Goal: Navigation & Orientation: Find specific page/section

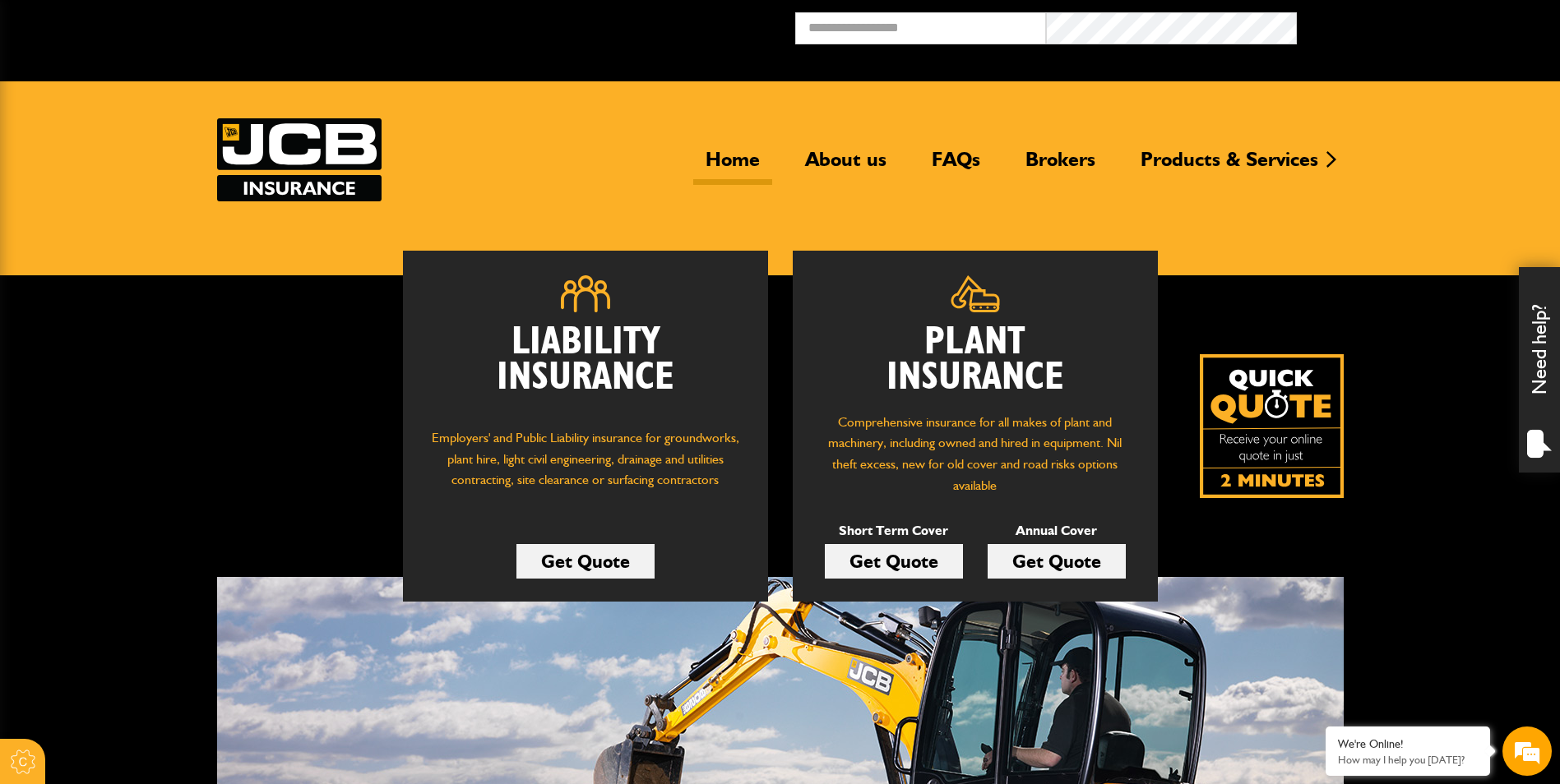
click at [710, 33] on div "Broker Login" at bounding box center [780, 35] width 1560 height 45
click at [1335, 30] on button "Broker Login" at bounding box center [1421, 25] width 251 height 25
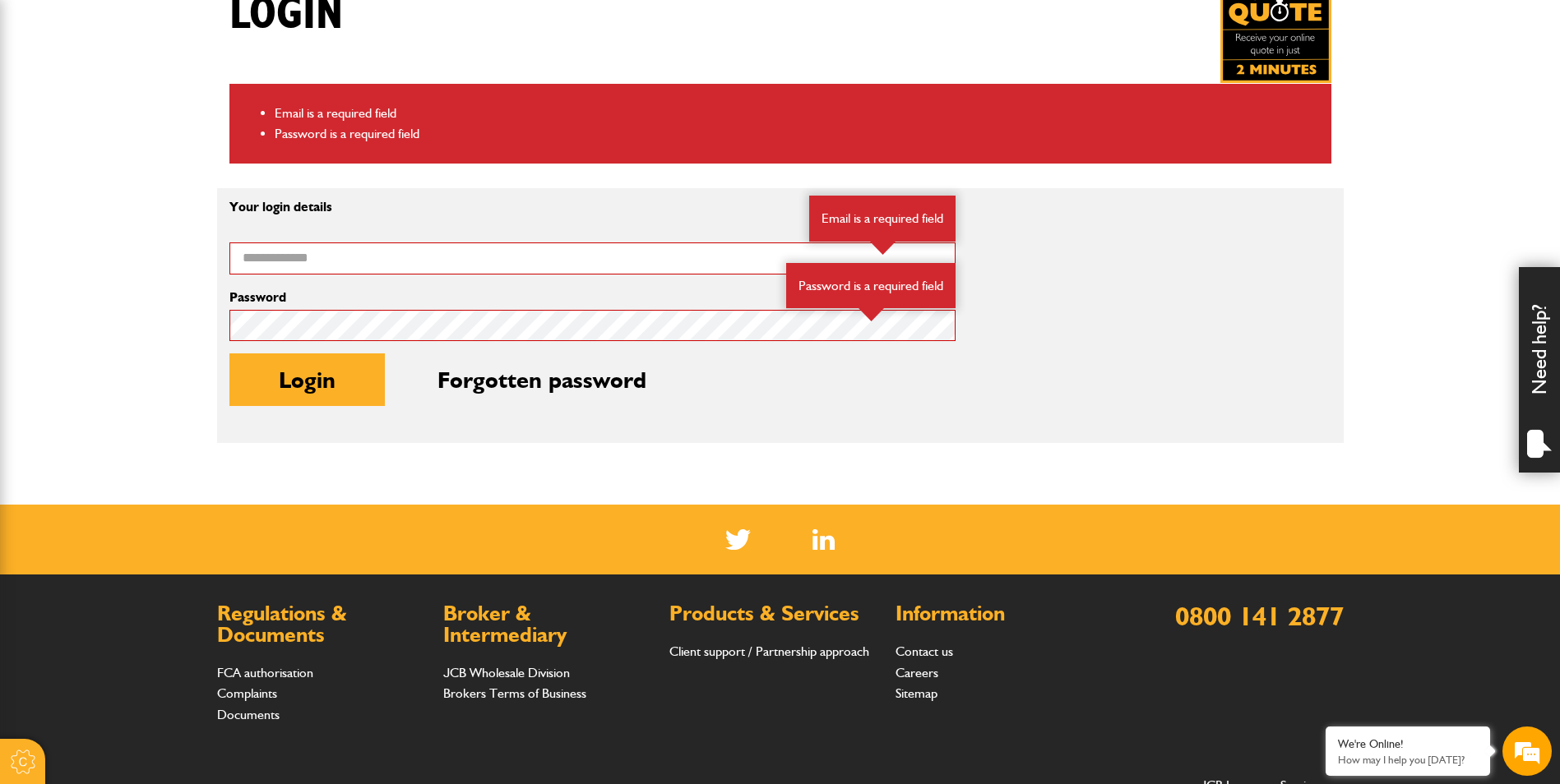
scroll to position [329, 0]
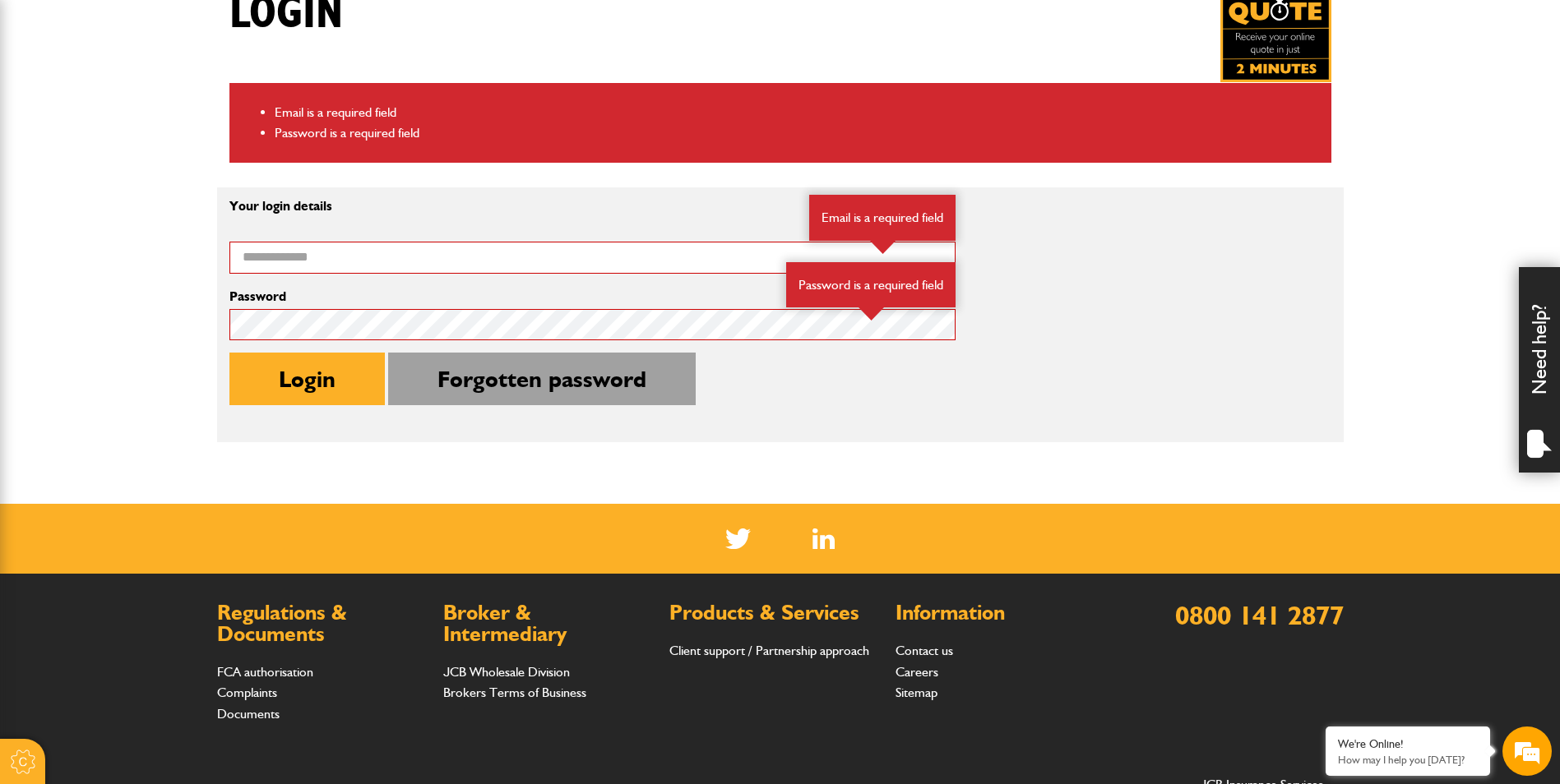
click at [529, 399] on button "Forgotten password" at bounding box center [541, 379] width 307 height 52
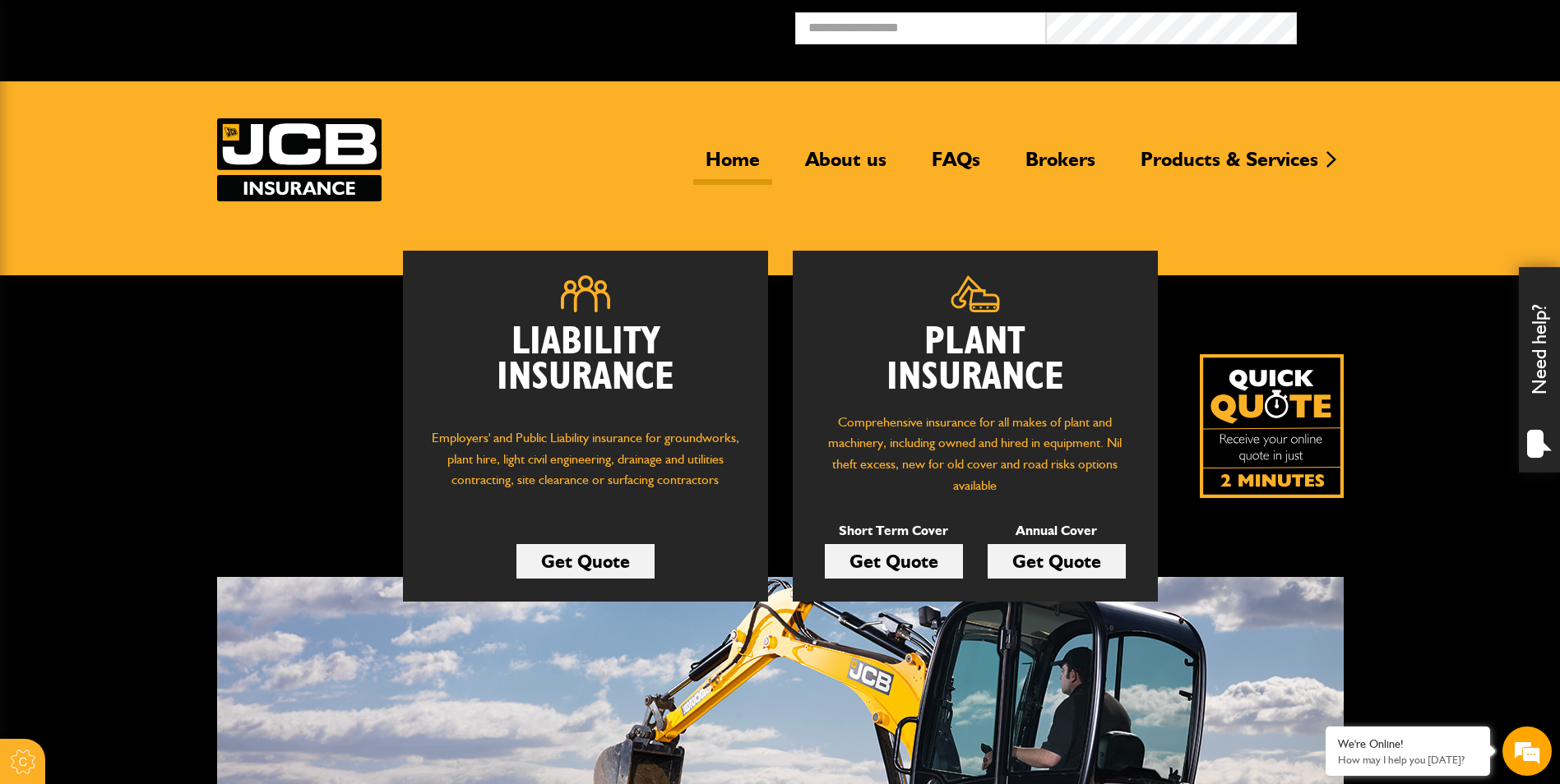
click at [1354, 19] on button "Broker Login" at bounding box center [1421, 25] width 251 height 25
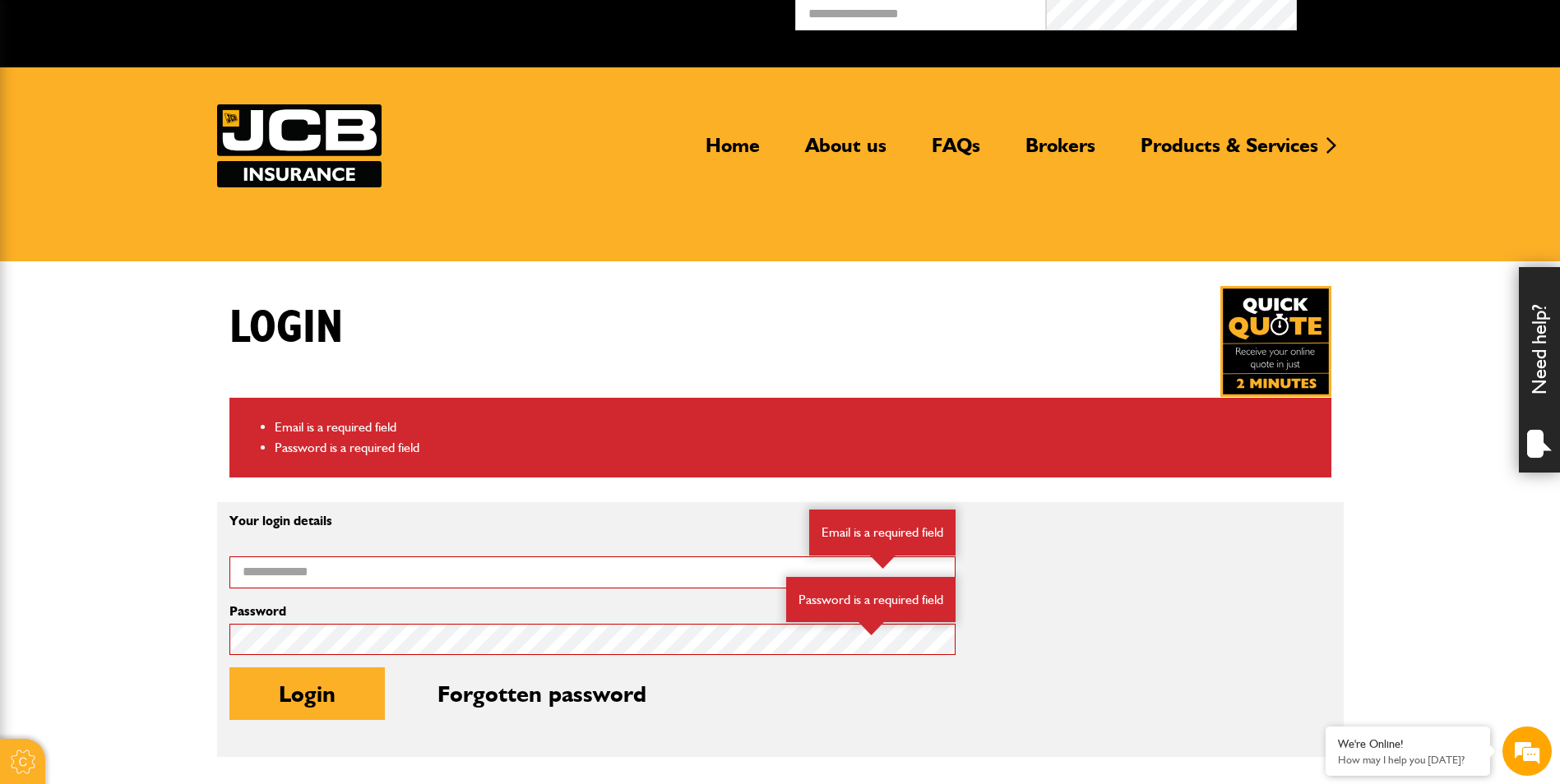
scroll to position [411, 0]
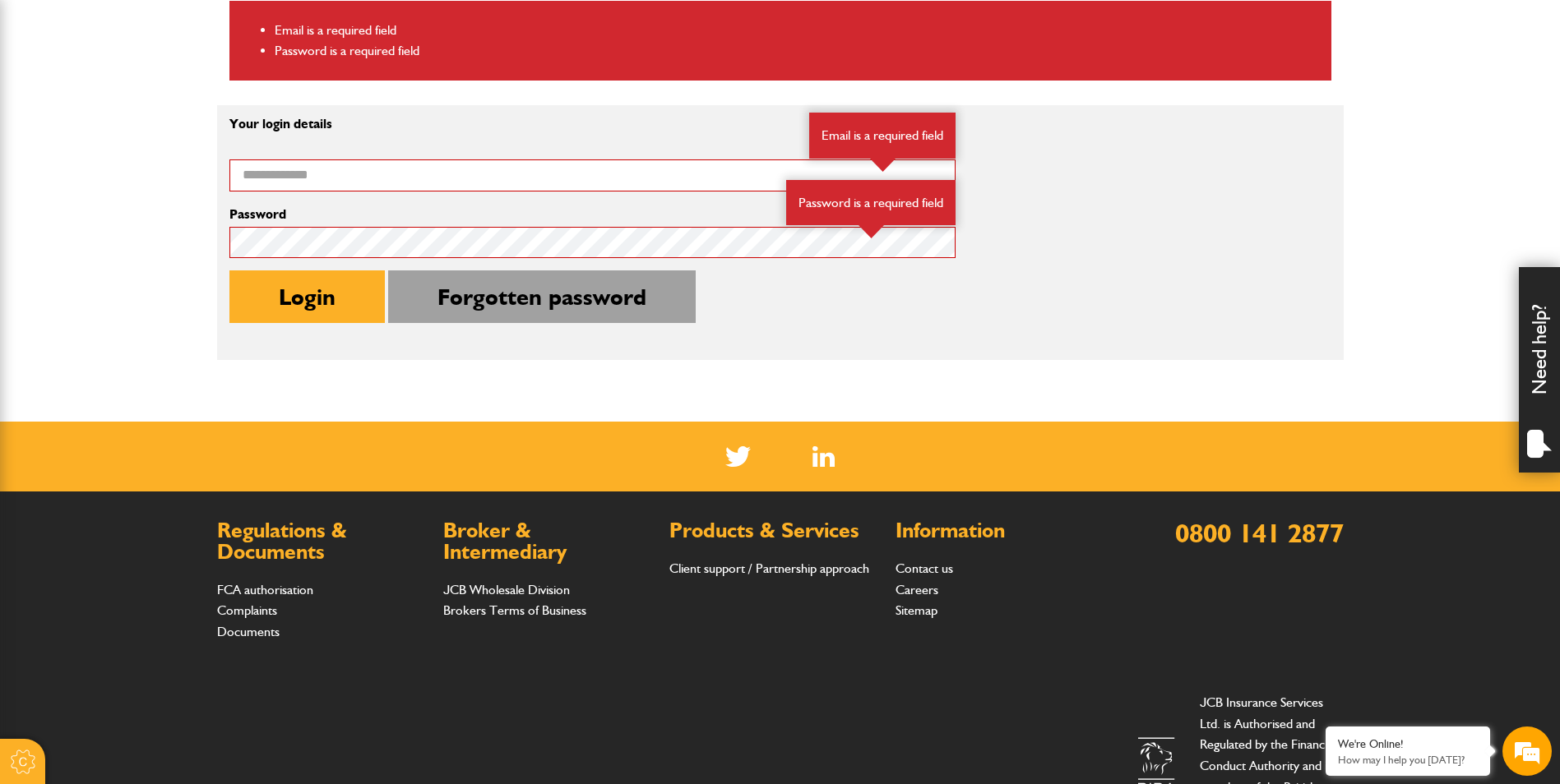
click at [612, 298] on button "Forgotten password" at bounding box center [541, 297] width 307 height 52
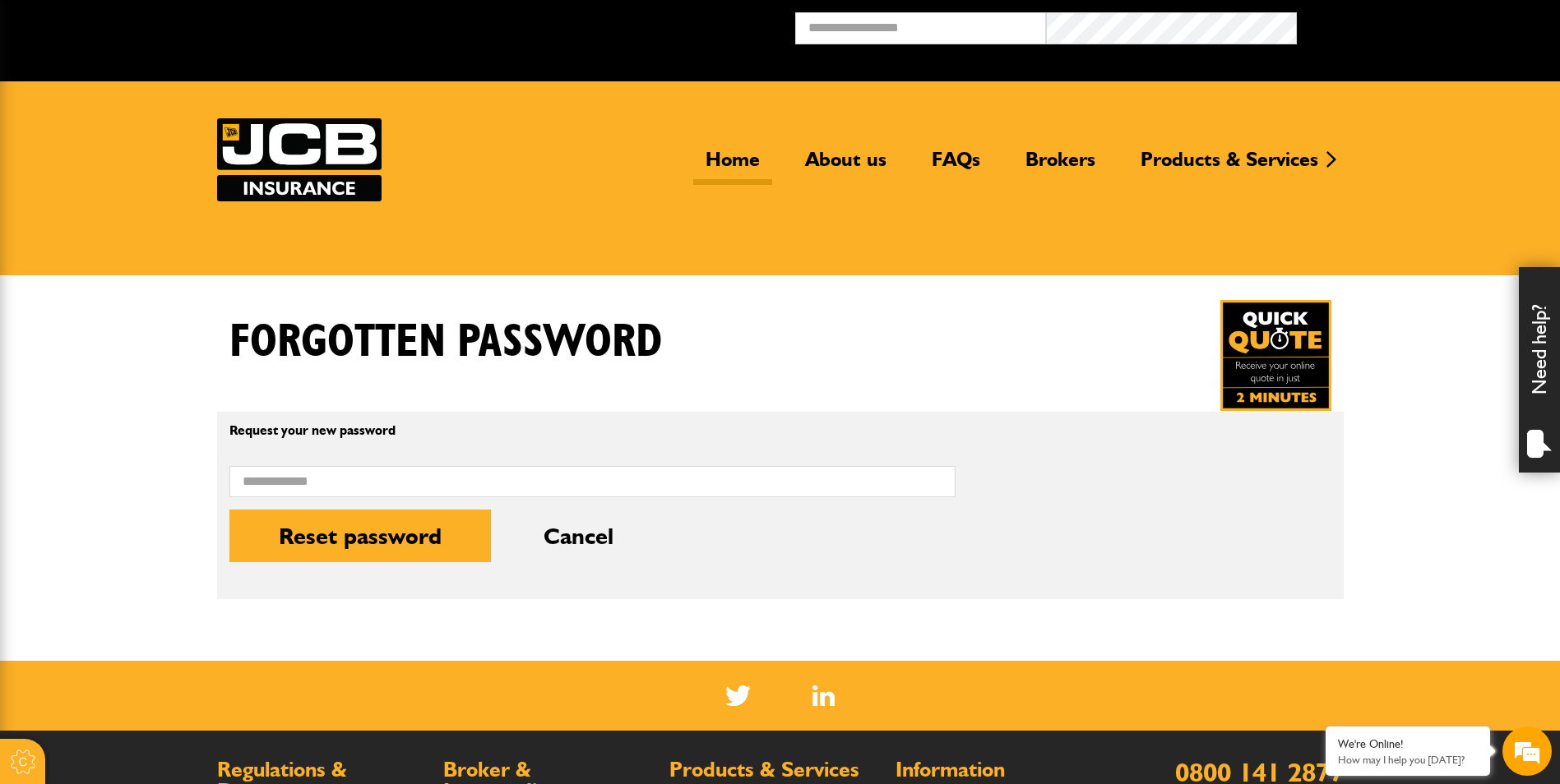
click at [731, 175] on link "Home" at bounding box center [732, 166] width 79 height 38
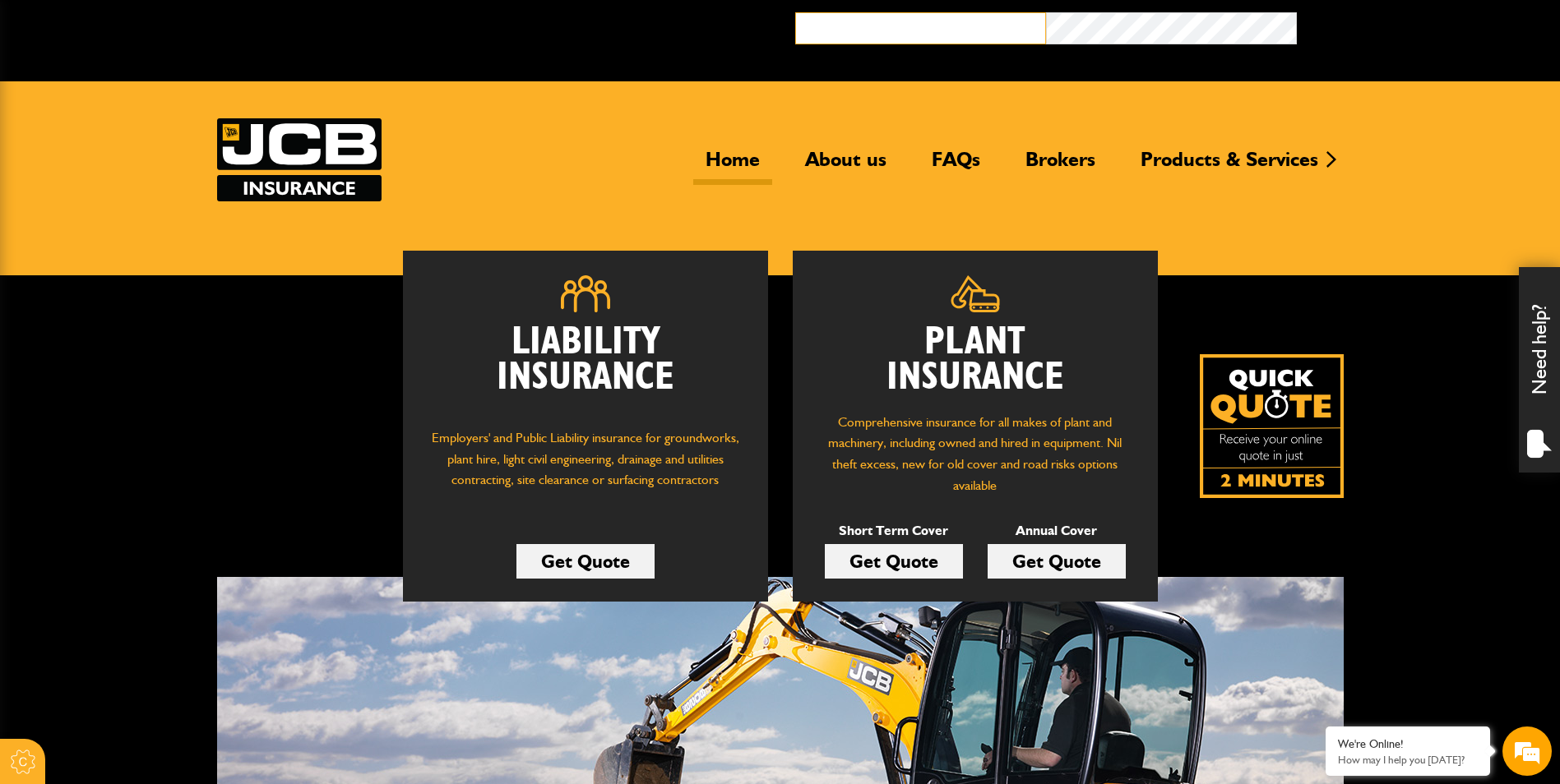
drag, startPoint x: 908, startPoint y: 28, endPoint x: 1025, endPoint y: 33, distance: 117.1
click at [908, 28] on input "email" at bounding box center [920, 28] width 251 height 32
click at [958, 34] on input "email" at bounding box center [920, 28] width 251 height 32
click at [1202, 116] on header "Home About us FAQs Brokers Products & Services Construction insurance Car and c…" at bounding box center [780, 178] width 1560 height 194
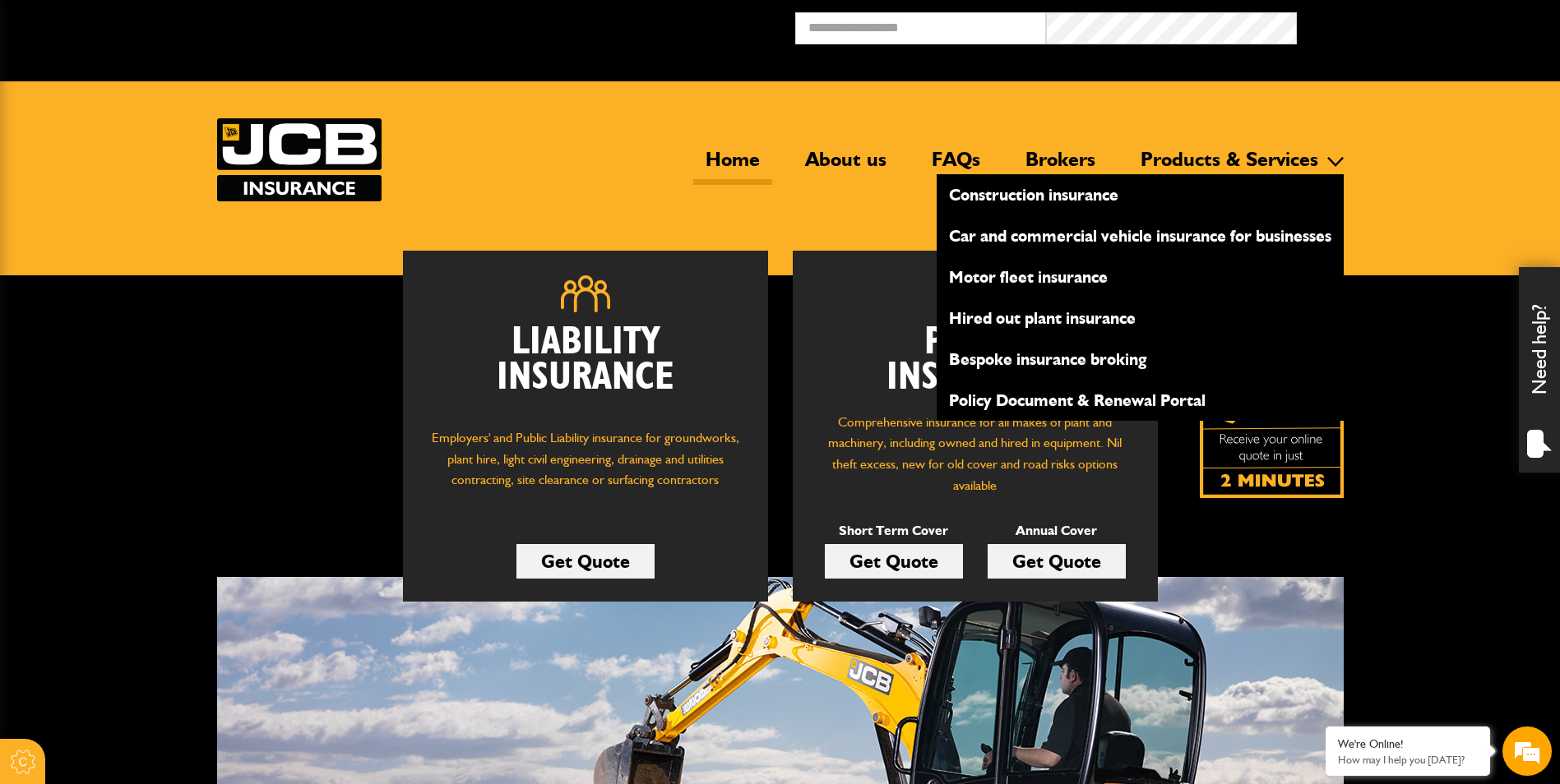
click at [1119, 390] on link "Policy Document & Renewal Portal" at bounding box center [1140, 400] width 407 height 28
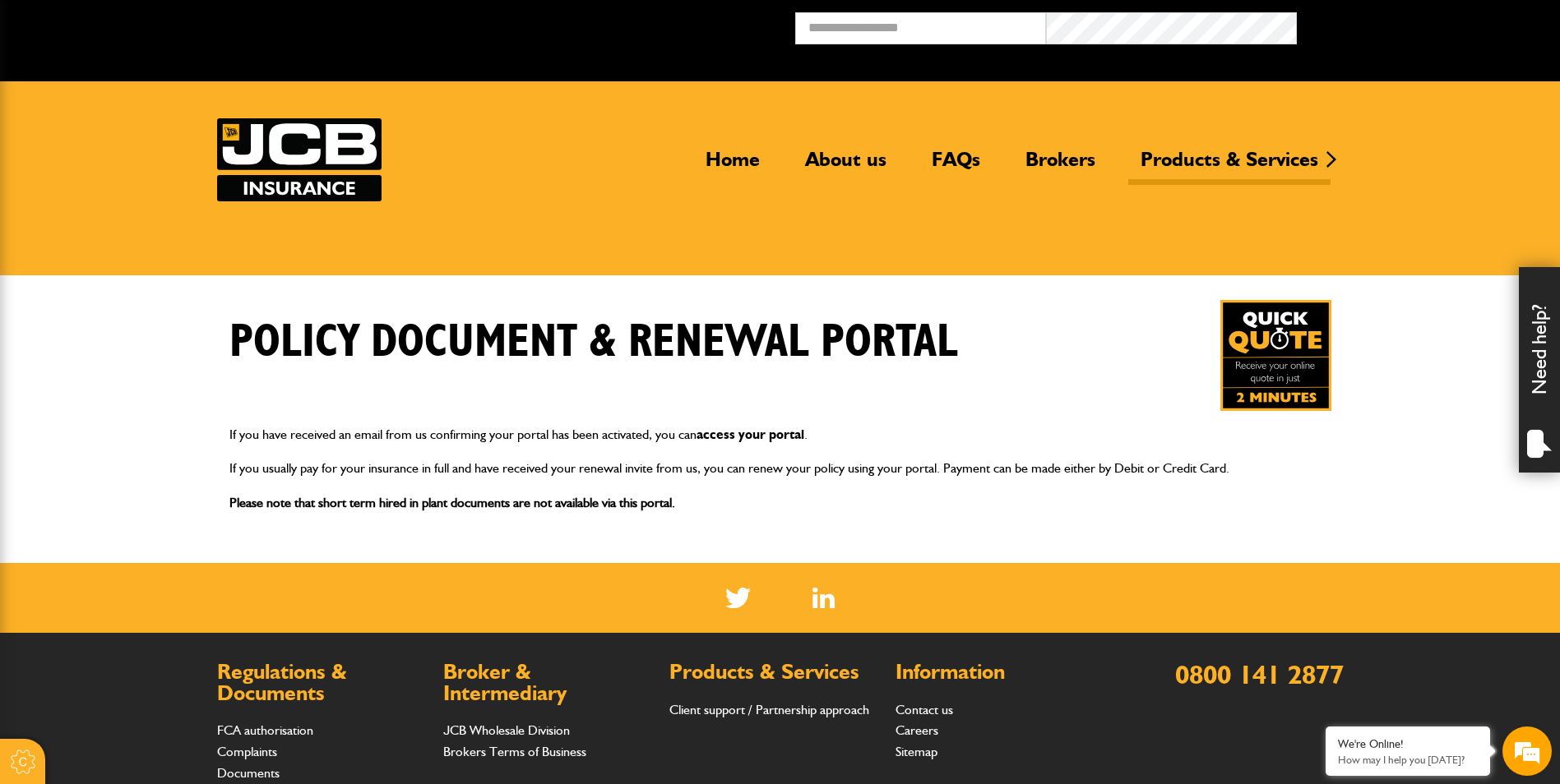
click at [787, 430] on link "access your portal" at bounding box center [749, 434] width 108 height 16
click at [858, 160] on link "About us" at bounding box center [844, 166] width 106 height 38
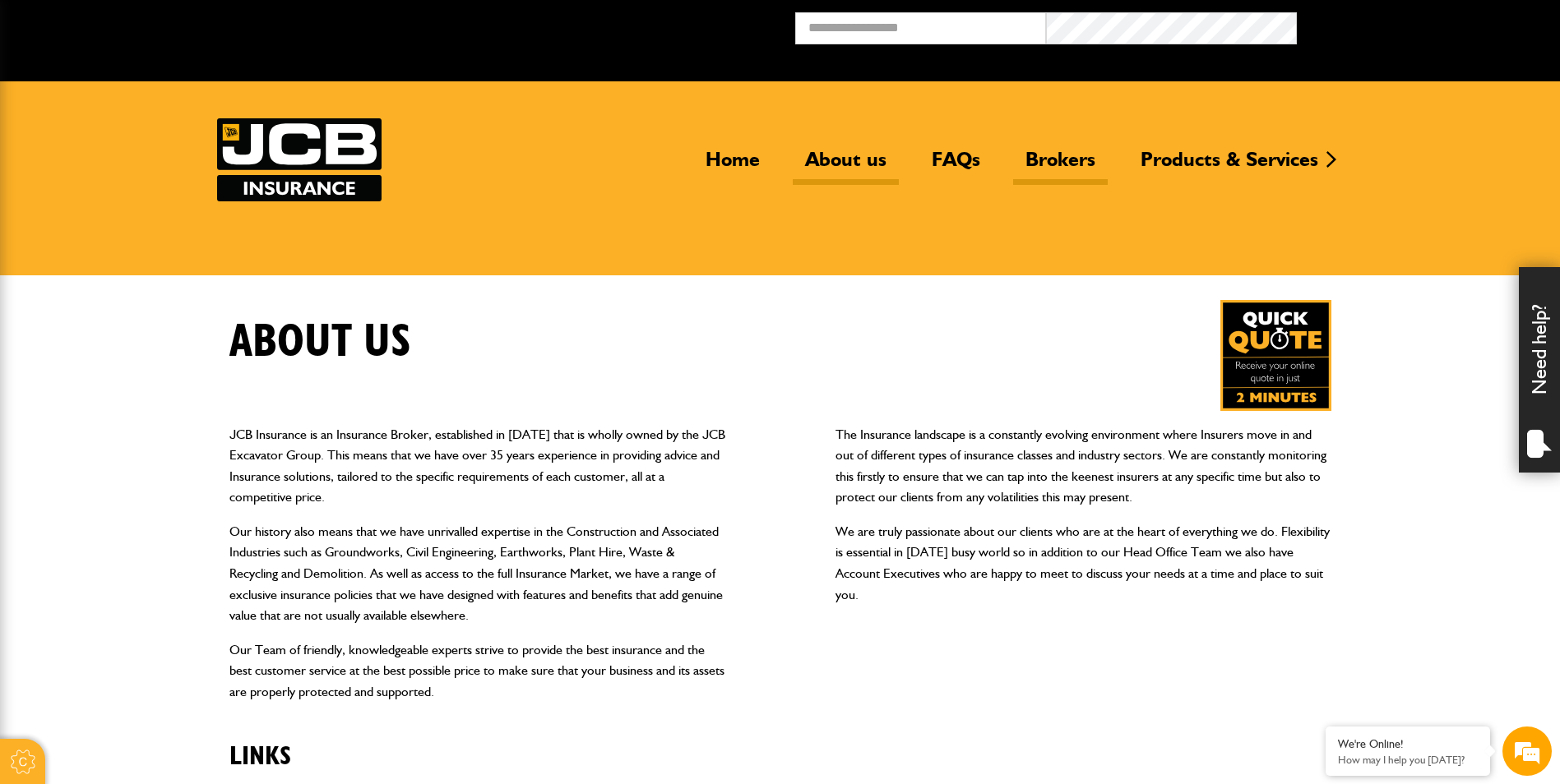
click at [1054, 150] on link "Brokers" at bounding box center [1061, 166] width 95 height 38
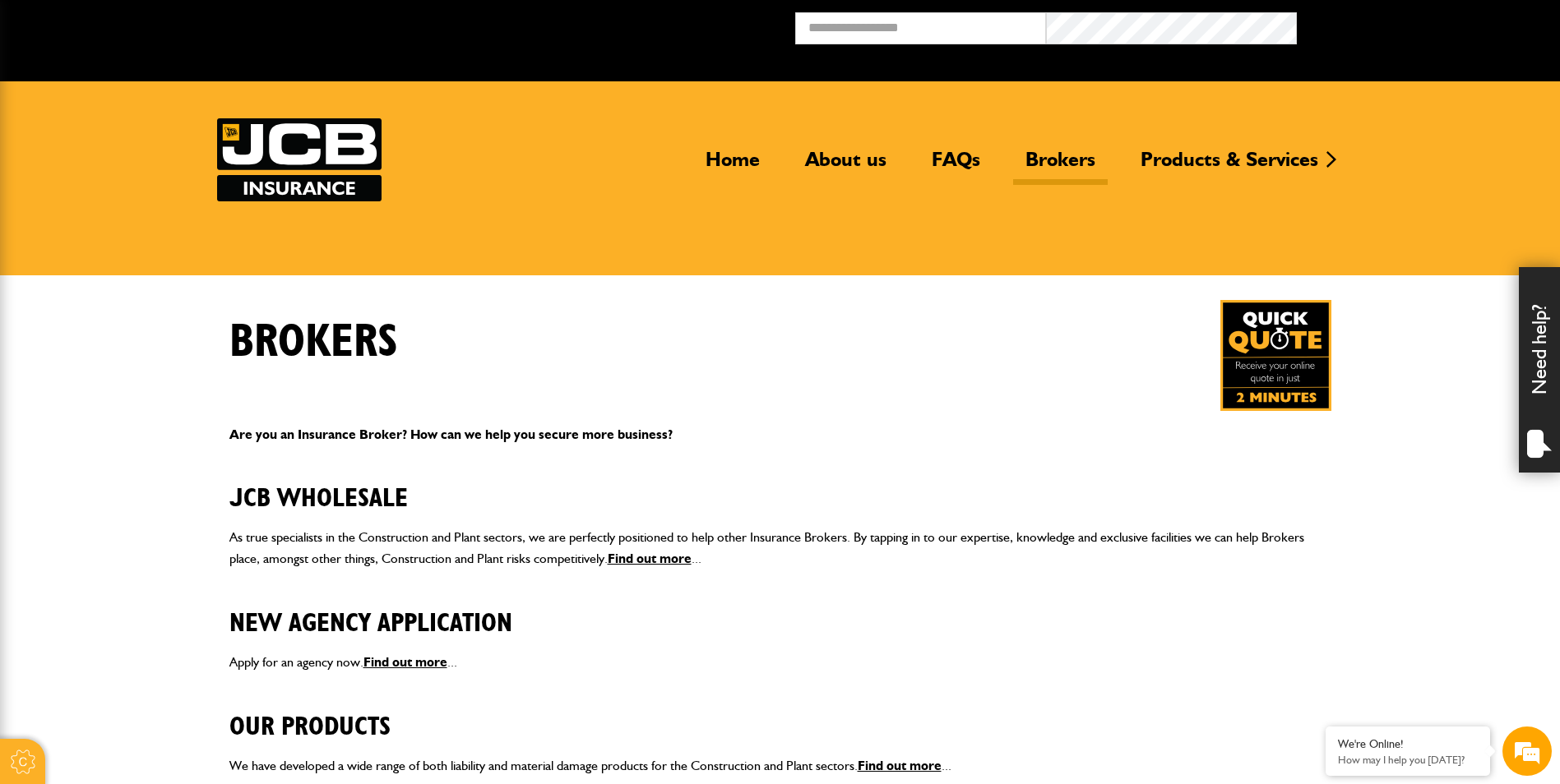
click at [287, 156] on img at bounding box center [300, 160] width 165 height 83
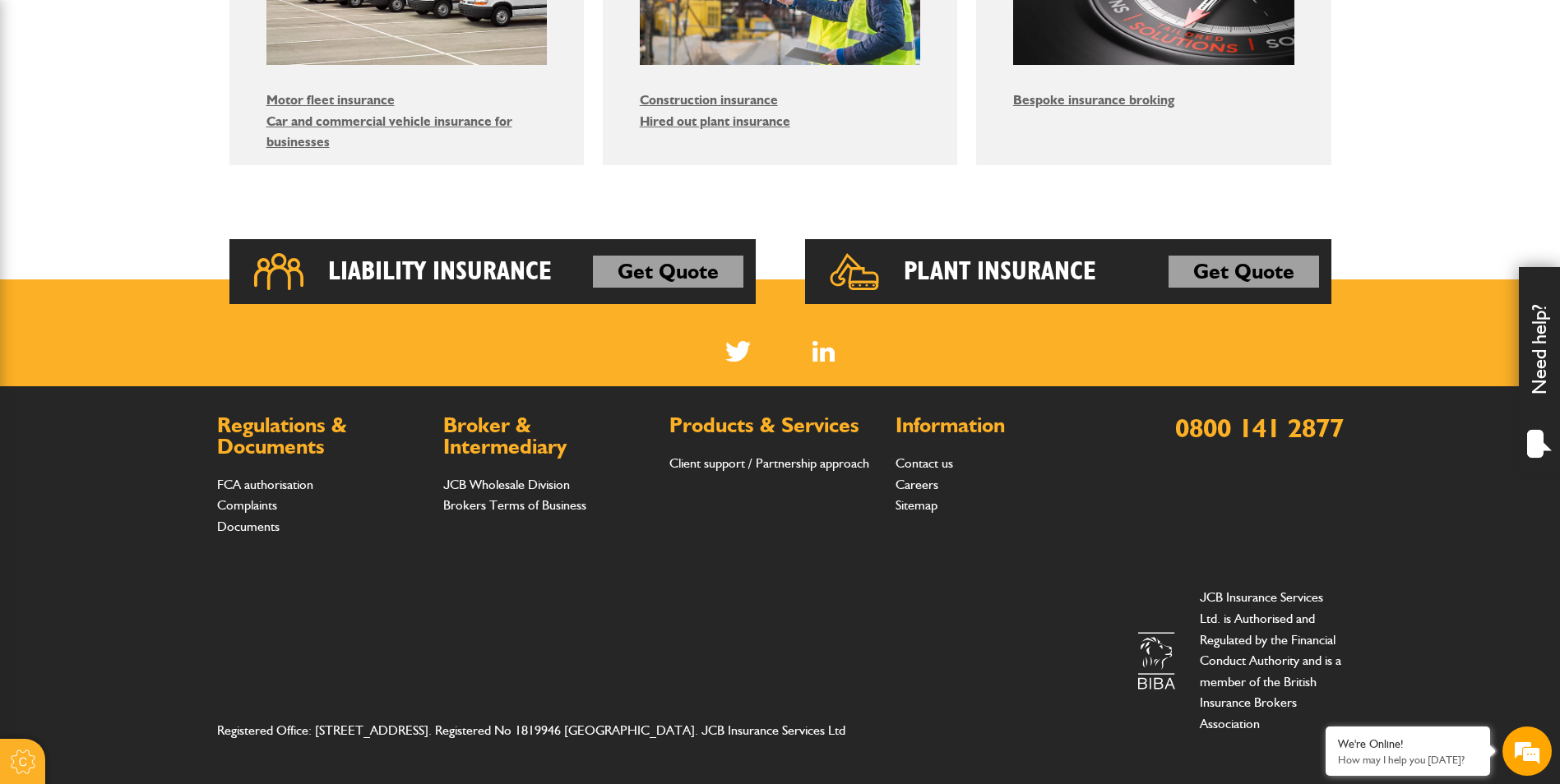
scroll to position [1151, 0]
